Goal: Transaction & Acquisition: Purchase product/service

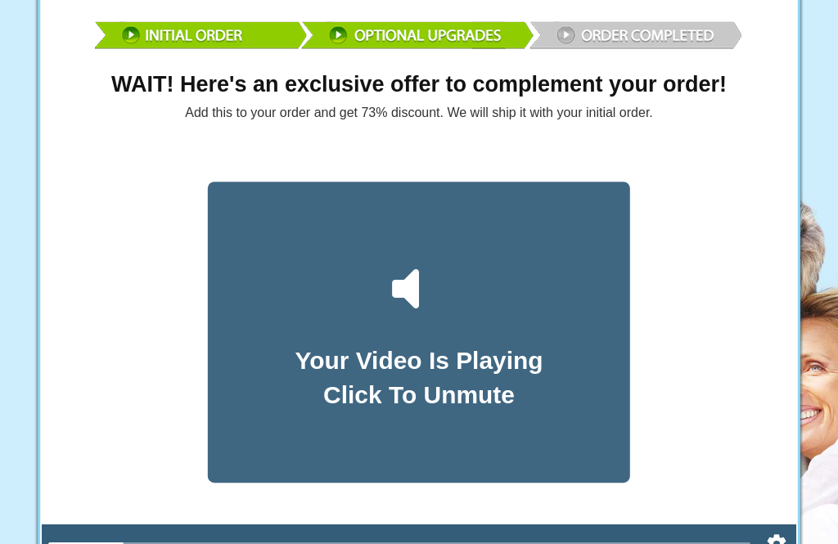
scroll to position [50, 0]
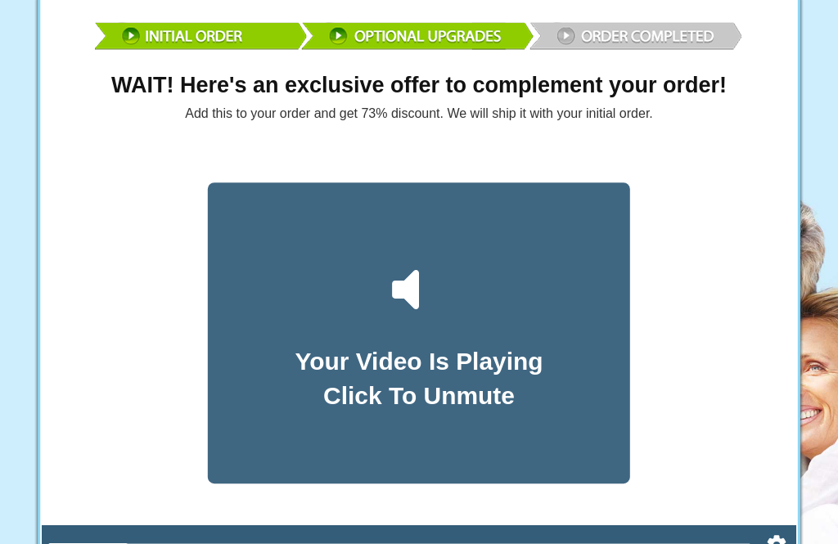
click at [427, 290] on icon at bounding box center [419, 290] width 72 height 72
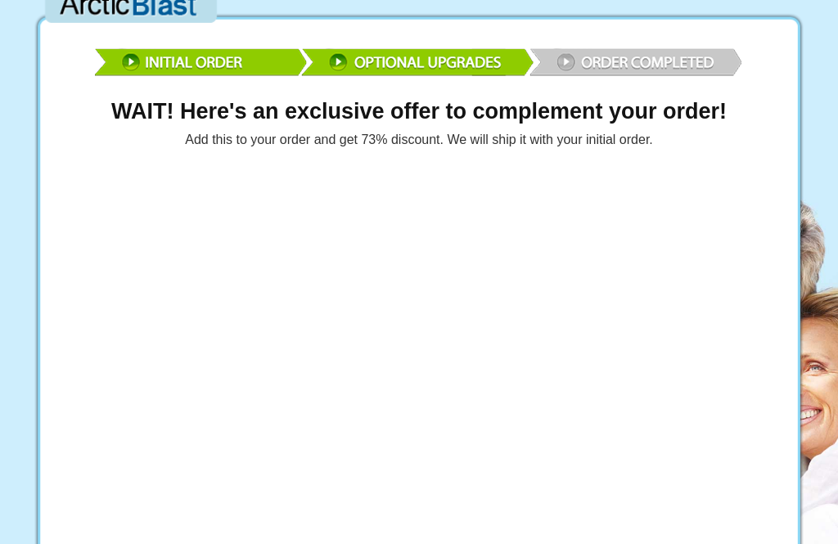
scroll to position [32, 0]
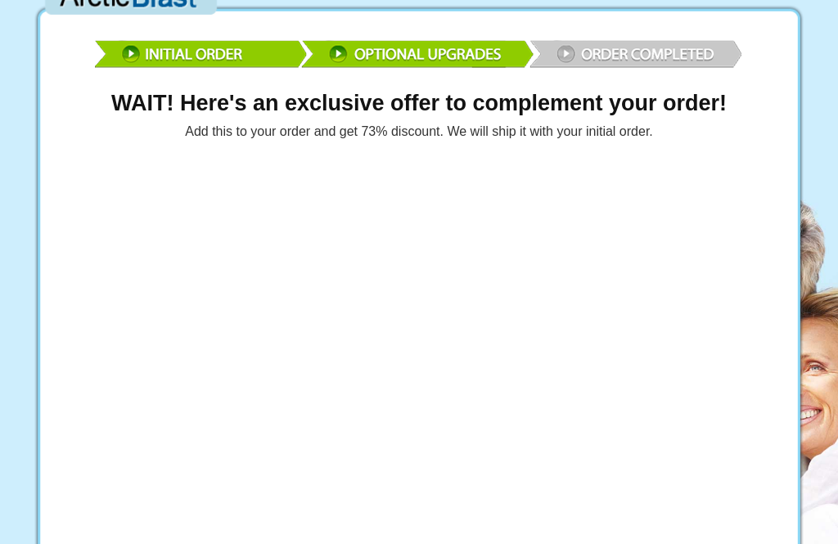
click at [735, 438] on div at bounding box center [418, 371] width 753 height 424
click at [686, 370] on div at bounding box center [418, 371] width 753 height 424
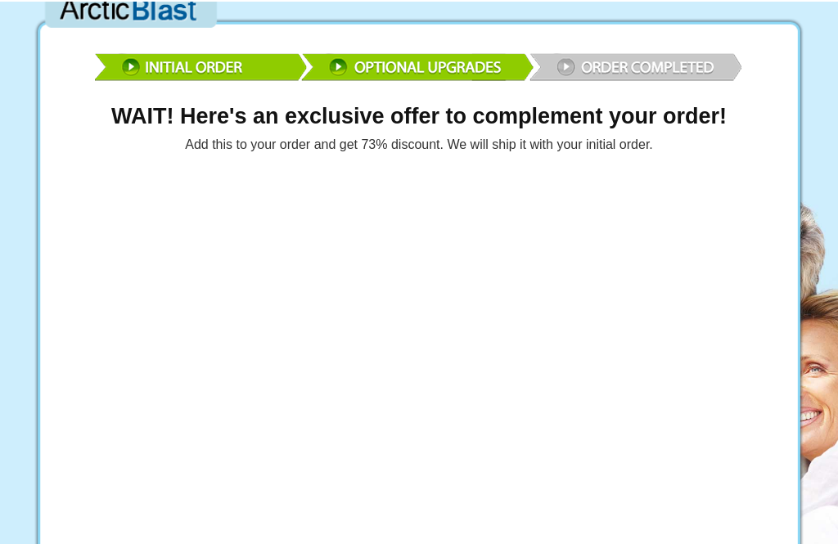
scroll to position [18, 0]
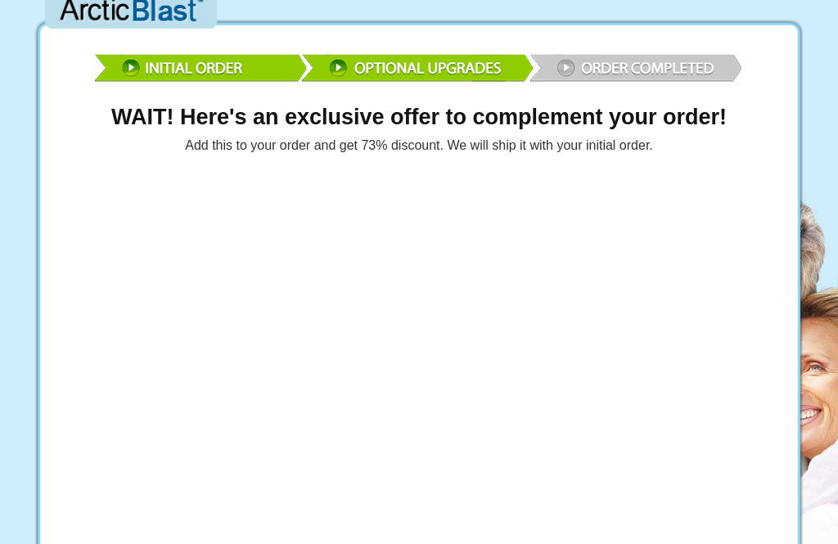
click at [686, 407] on div at bounding box center [418, 385] width 753 height 424
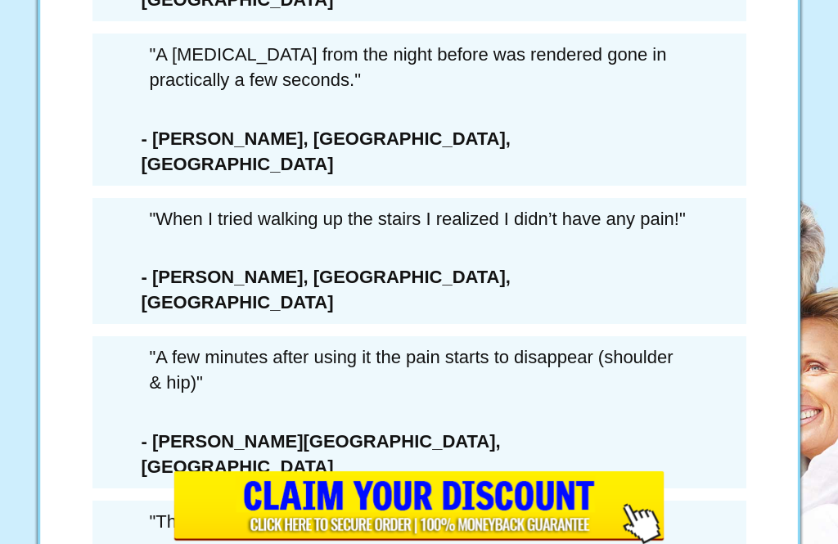
scroll to position [9353, 0]
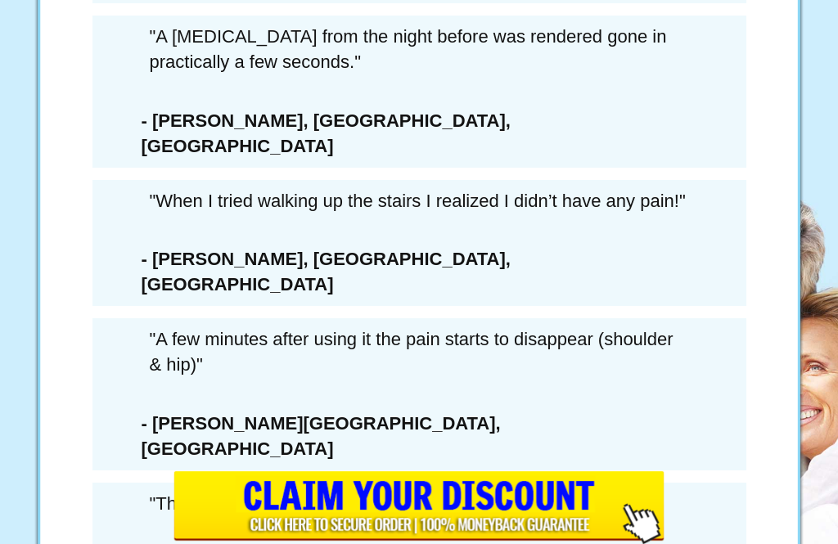
click at [455, 324] on div "LAST CHANCE SAVE $432 SAVE 73%" at bounding box center [419, 187] width 466 height 500
click at [445, 322] on div "LAST CHANCE SAVE $432 SAVE 73%" at bounding box center [419, 187] width 466 height 500
click at [448, 333] on div "LAST CHANCE SAVE $432 SAVE 73%" at bounding box center [419, 187] width 466 height 500
click at [486, 322] on div "LAST CHANCE SAVE $432 SAVE 73%" at bounding box center [419, 187] width 466 height 500
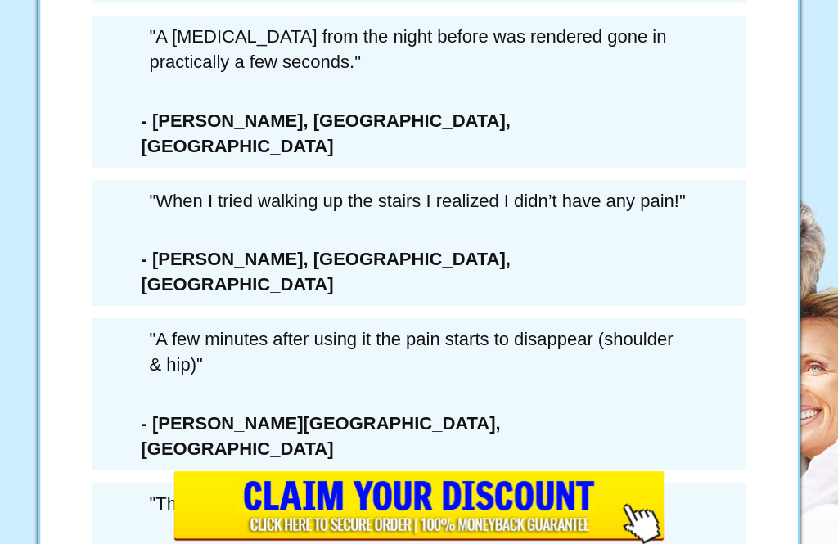
click at [449, 334] on div "LAST CHANCE SAVE $432 SAVE 73%" at bounding box center [419, 187] width 466 height 500
click at [808, 475] on div "× WAIT! YOU MUST CONFIRM THAT YOU’RE PASSING ON THIS DEAL FOREVER... 6 Extra Bo…" at bounding box center [419, 272] width 838 height 544
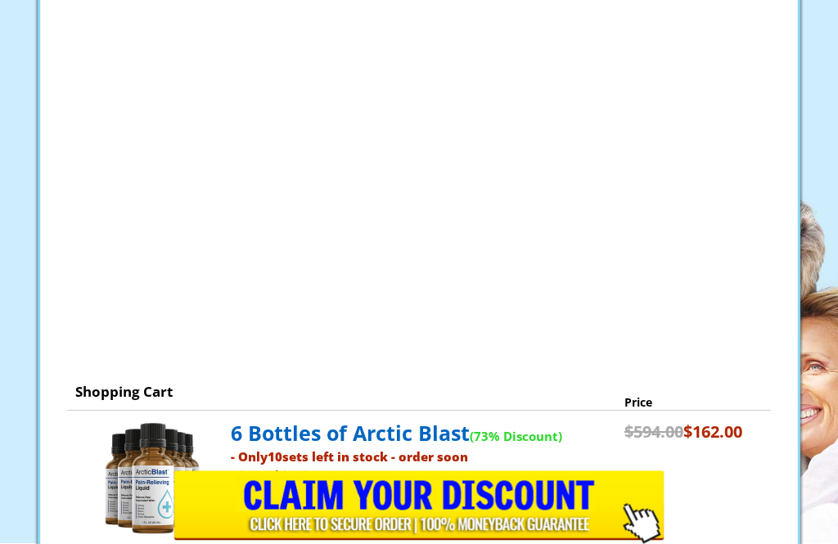
scroll to position [248, 0]
click at [398, 241] on div at bounding box center [418, 155] width 753 height 424
click at [726, 270] on div at bounding box center [418, 155] width 753 height 424
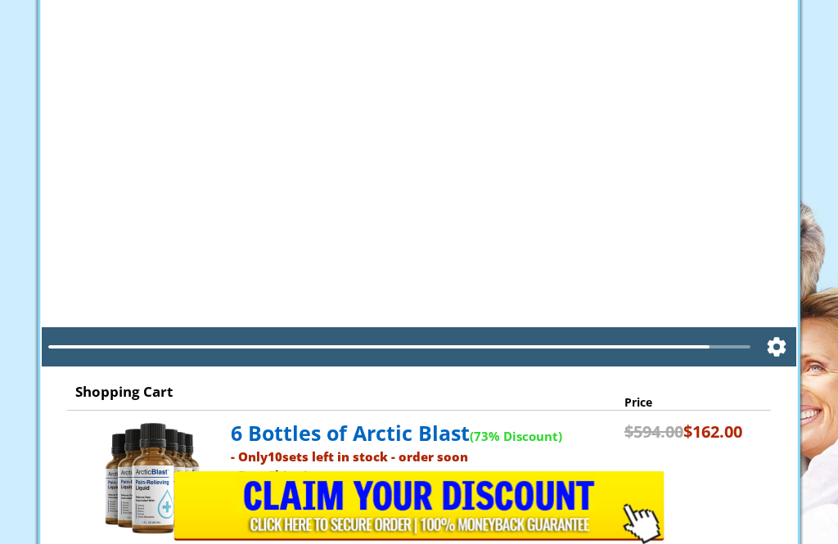
click at [715, 344] on div at bounding box center [398, 346] width 701 height 13
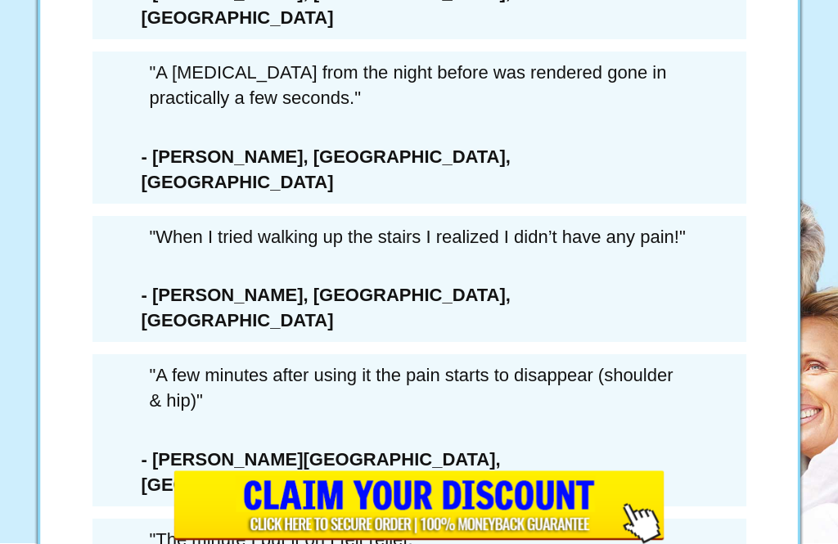
scroll to position [9353, 0]
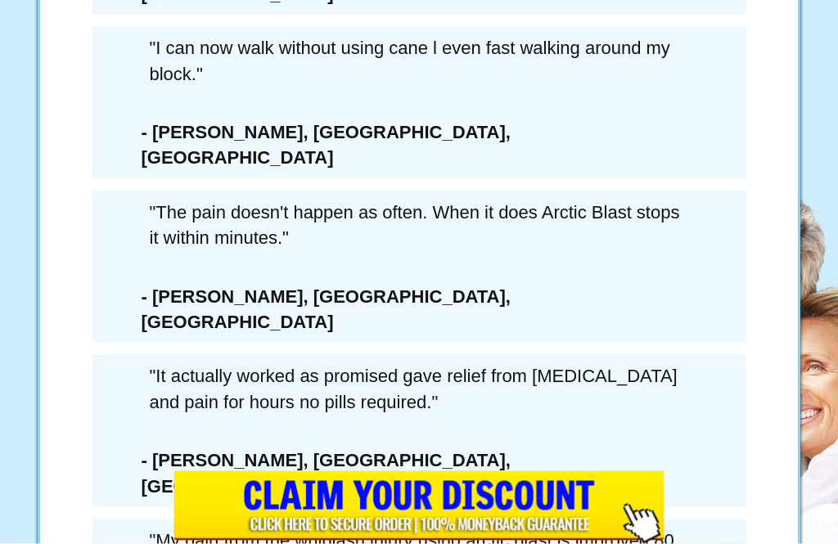
scroll to position [0, 0]
